Goal: Information Seeking & Learning: Learn about a topic

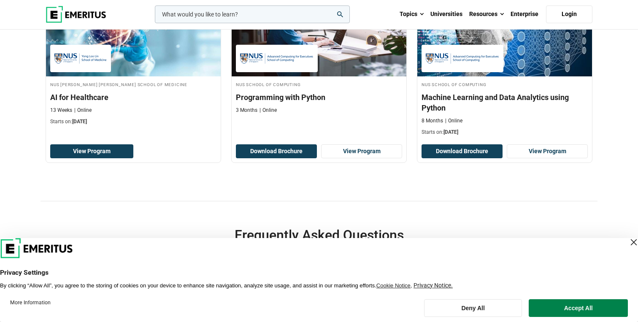
scroll to position [199, 0]
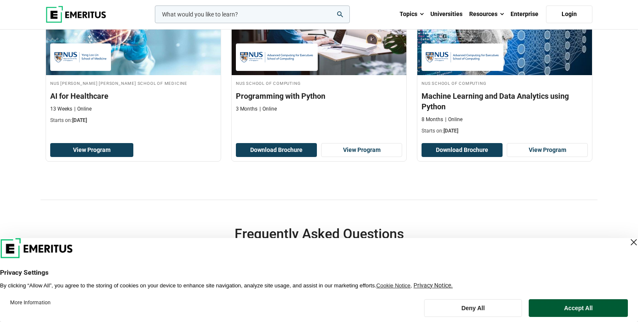
click at [593, 309] on button "Accept All" at bounding box center [578, 308] width 99 height 18
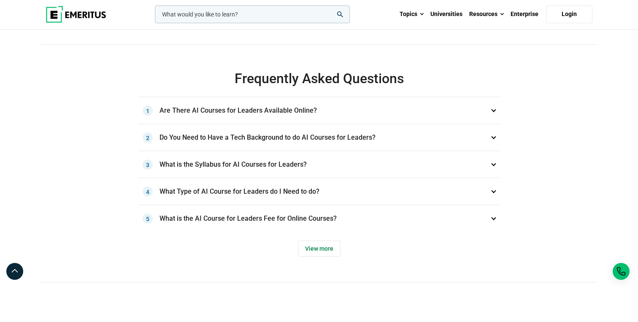
scroll to position [353, 0]
click at [369, 109] on h3 "Are There AI Courses for Leaders Available Online? 1" at bounding box center [318, 111] width 361 height 27
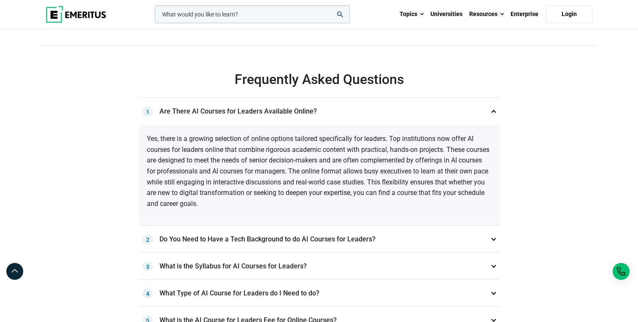
click at [369, 109] on h3 "Are There AI Courses for Leaders Available Online? 1" at bounding box center [318, 111] width 361 height 27
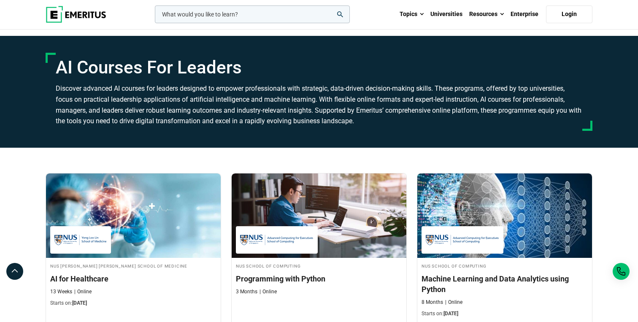
scroll to position [0, 0]
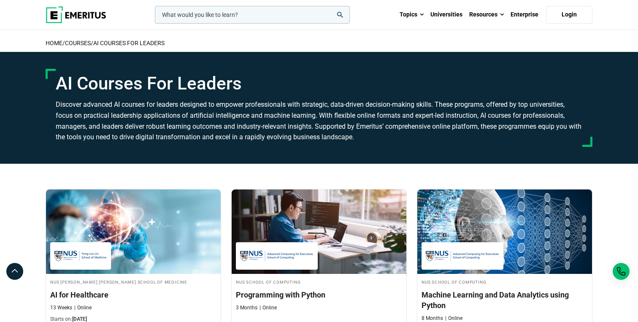
click at [179, 18] on input "woocommerce-product-search-field-0" at bounding box center [252, 15] width 195 height 18
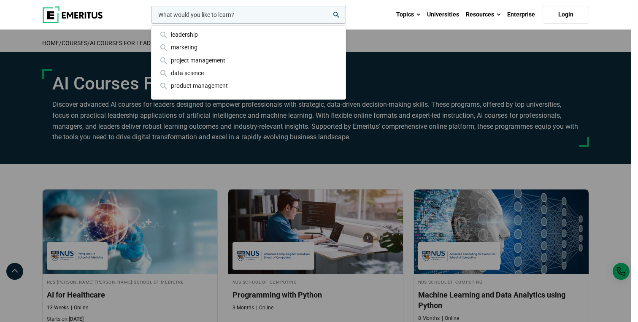
click at [89, 14] on img at bounding box center [72, 14] width 61 height 17
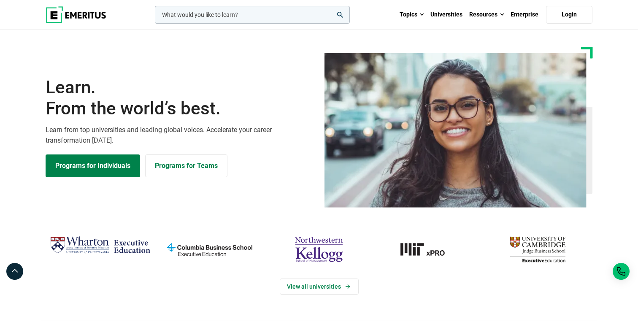
click at [185, 12] on input "woocommerce-product-search-field-0" at bounding box center [252, 15] width 195 height 18
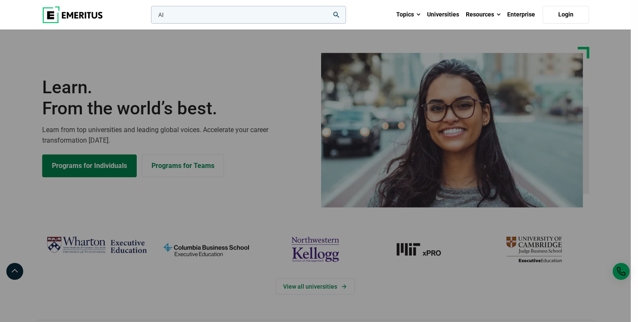
type input "AI"
click at [149, 17] on button "search" at bounding box center [149, 17] width 0 height 0
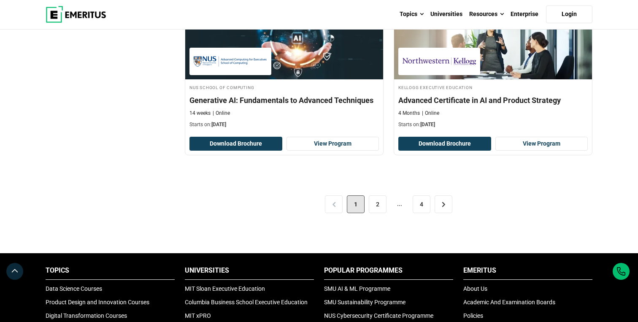
scroll to position [1800, 0]
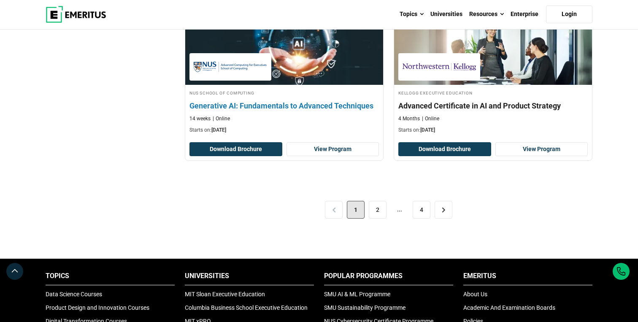
click at [320, 107] on h4 "Generative AI: Fundamentals to Advanced Techniques" at bounding box center [285, 105] width 190 height 11
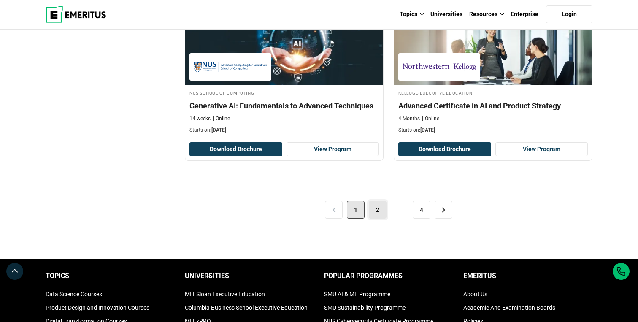
click at [375, 215] on link "2" at bounding box center [378, 210] width 18 height 18
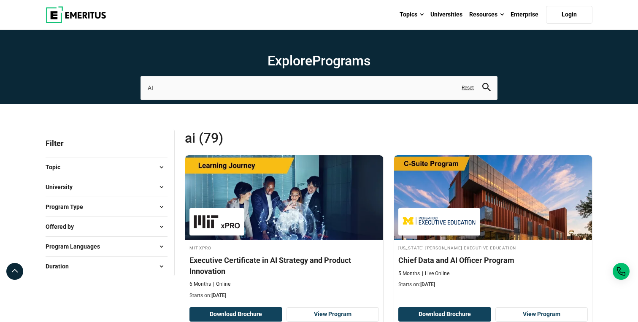
click at [86, 188] on button "University" at bounding box center [107, 187] width 122 height 13
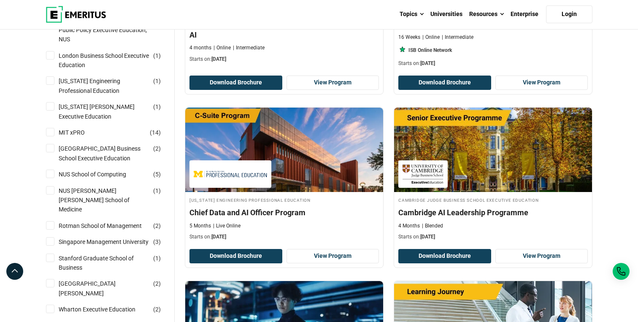
scroll to position [421, 0]
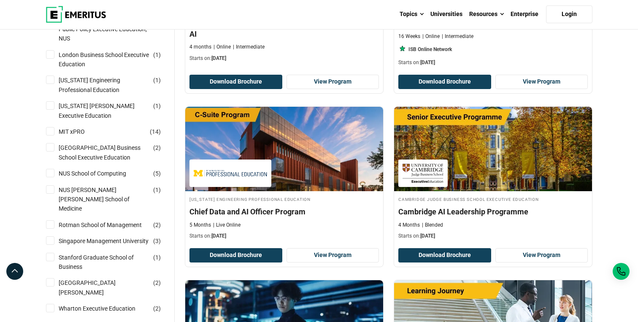
click at [54, 173] on div "NUS School of Computing ( 5 )" at bounding box center [107, 173] width 122 height 9
click at [53, 173] on input "NUS School of Computing ( 5 )" at bounding box center [50, 173] width 8 height 8
checkbox input "true"
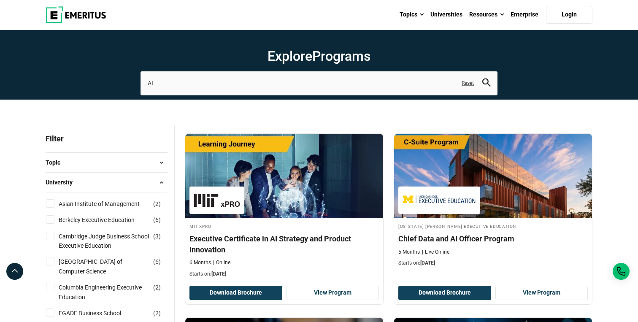
scroll to position [0, 0]
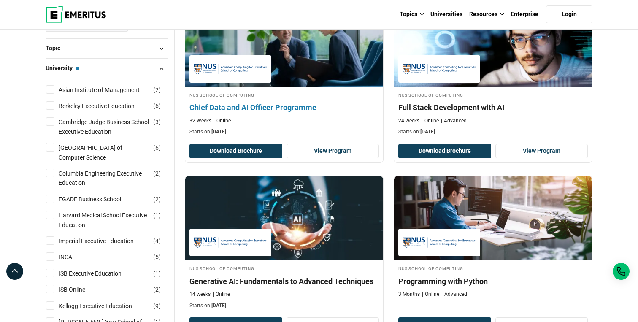
scroll to position [151, 0]
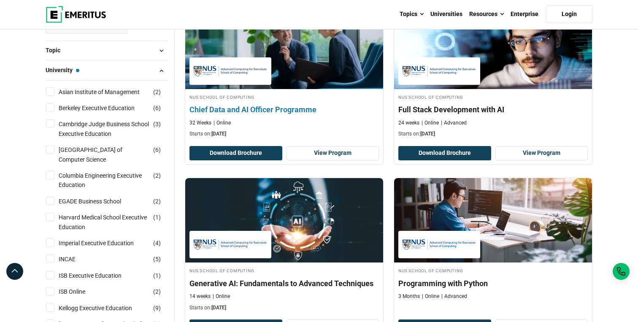
click at [277, 110] on h4 "Chief Data and AI Officer Programme" at bounding box center [285, 109] width 190 height 11
click at [296, 108] on h4 "Chief Data and AI Officer Programme" at bounding box center [285, 109] width 190 height 11
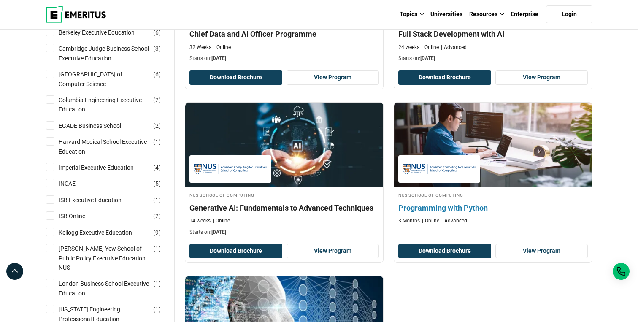
scroll to position [229, 0]
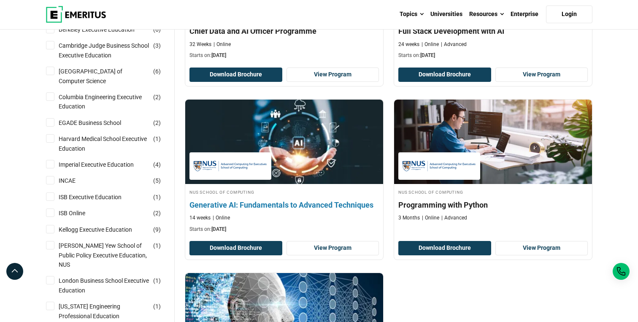
click at [270, 203] on h4 "Generative AI: Fundamentals to Advanced Techniques" at bounding box center [285, 205] width 190 height 11
